Goal: Task Accomplishment & Management: Manage account settings

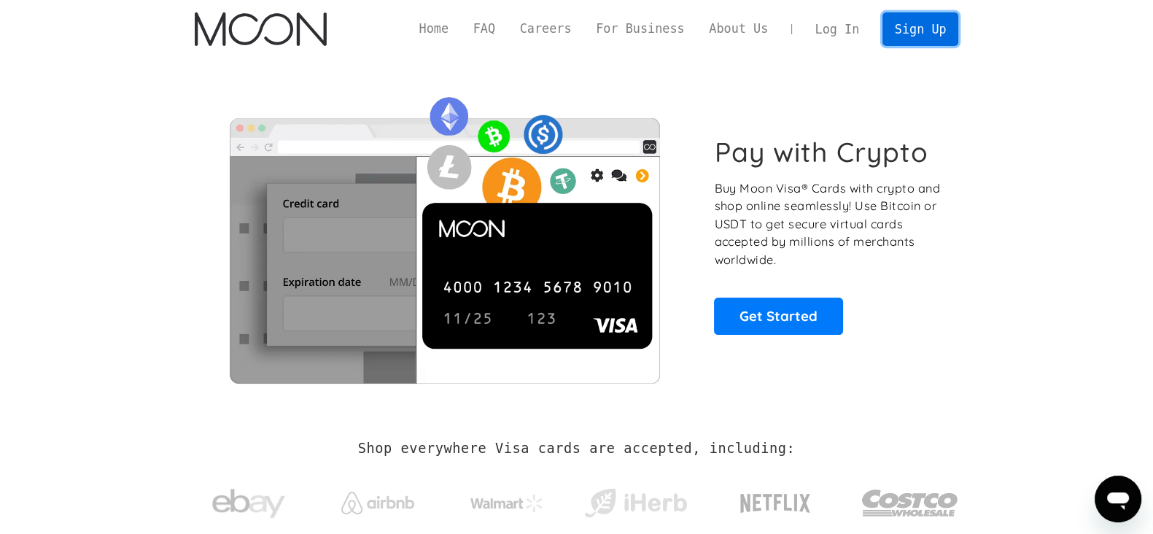
click at [926, 17] on link "Sign Up" at bounding box center [921, 28] width 76 height 33
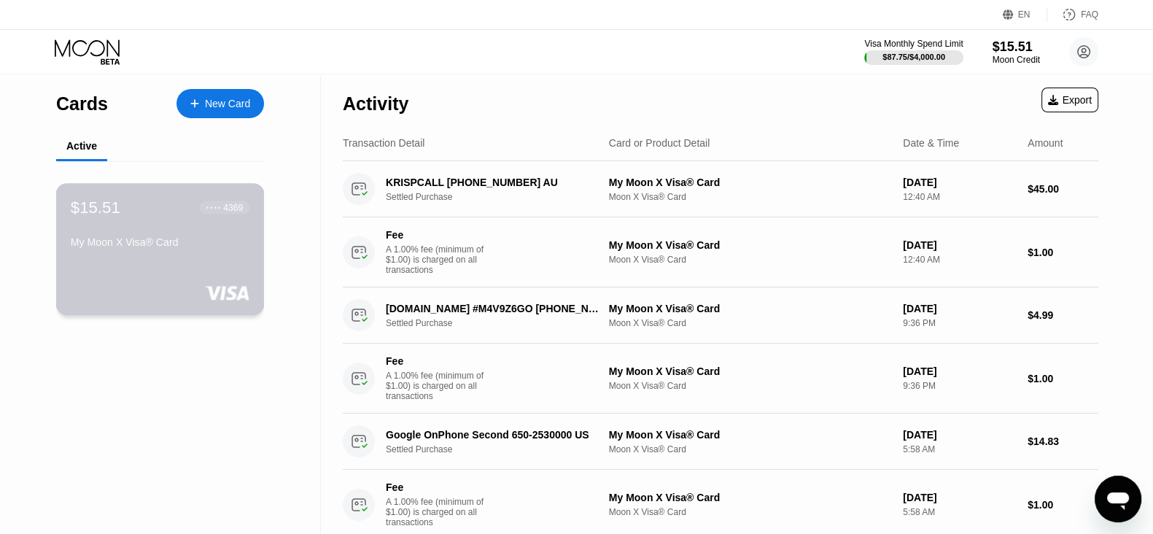
click at [186, 240] on div "My Moon X Visa® Card" at bounding box center [160, 242] width 179 height 12
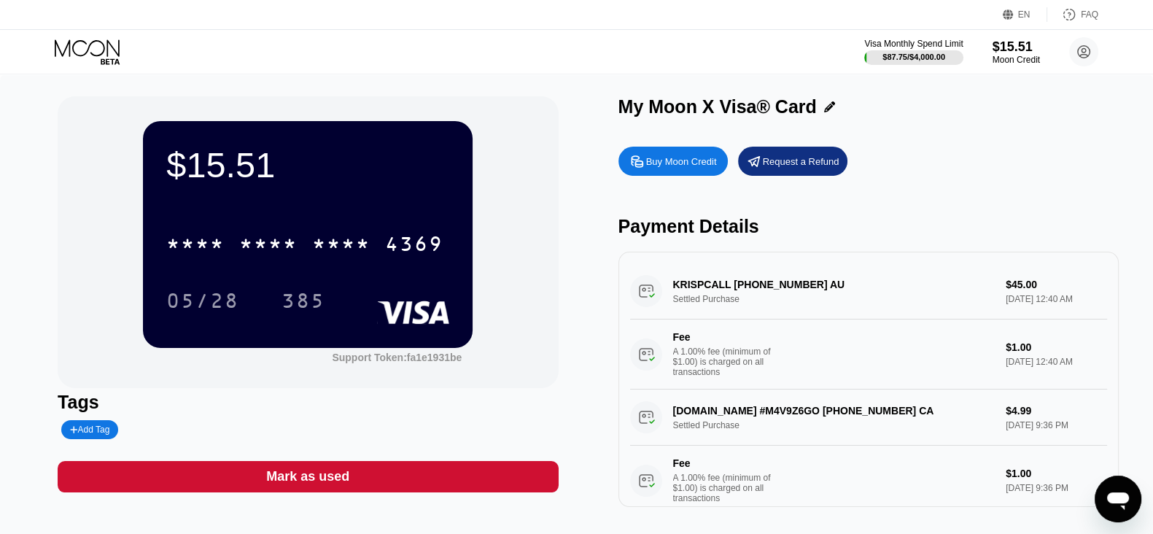
click at [365, 268] on div "* * * * * * * * * * * * 4369 05/28 385" at bounding box center [307, 257] width 283 height 86
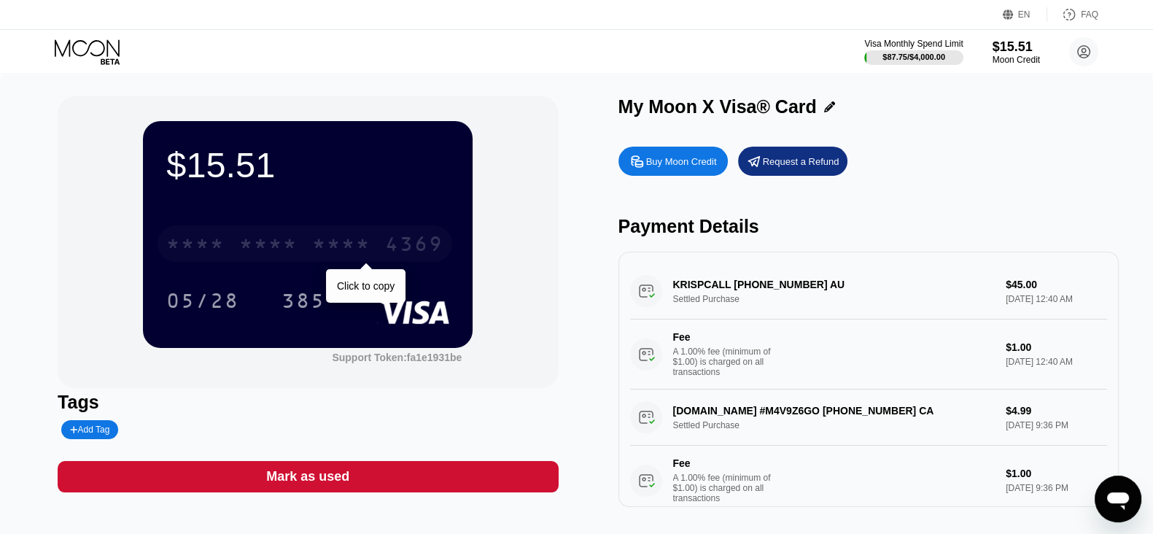
click at [349, 252] on div "* * * *" at bounding box center [341, 245] width 58 height 23
